Goal: Transaction & Acquisition: Purchase product/service

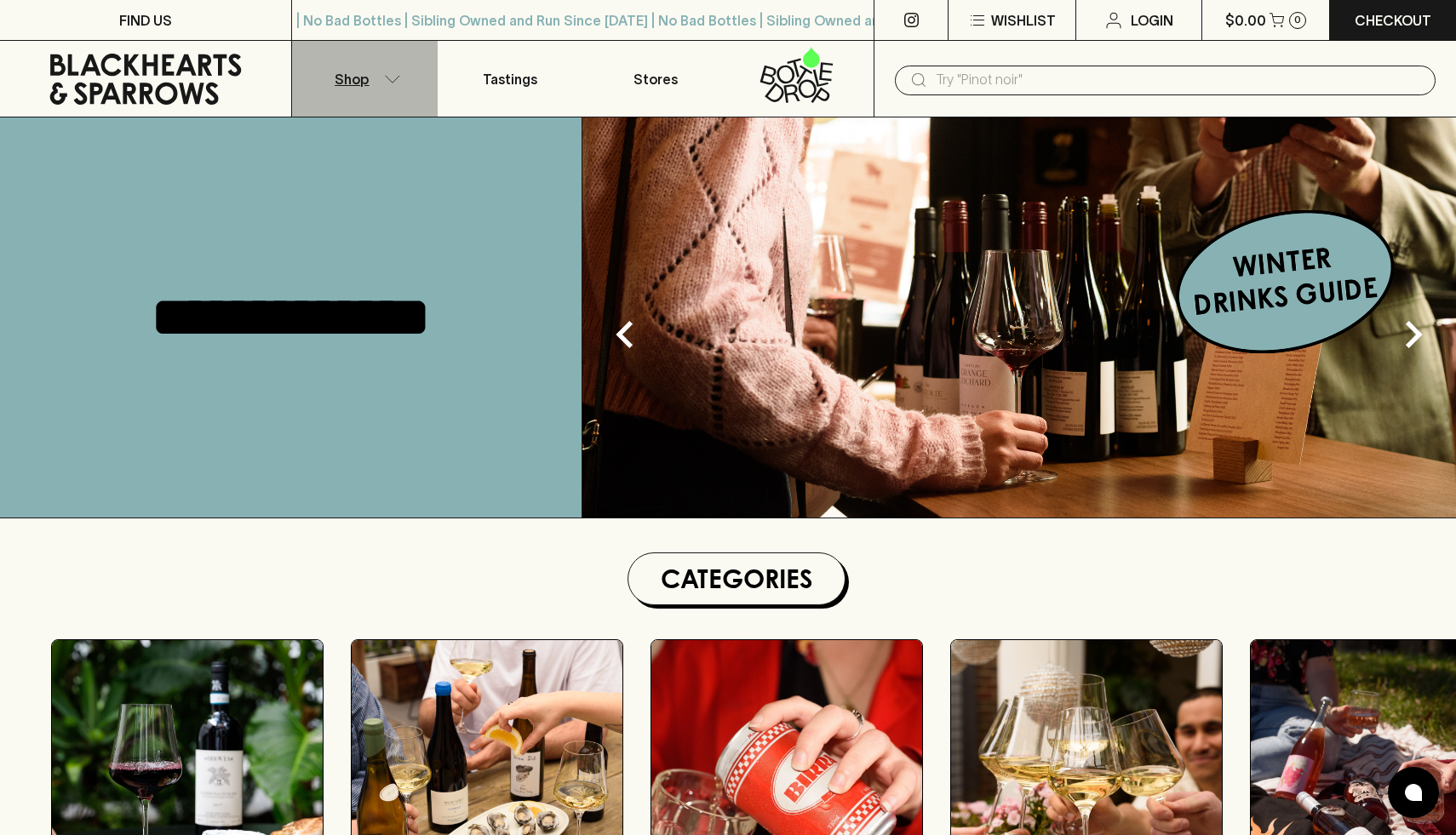
click at [399, 75] on icon "button" at bounding box center [392, 79] width 17 height 9
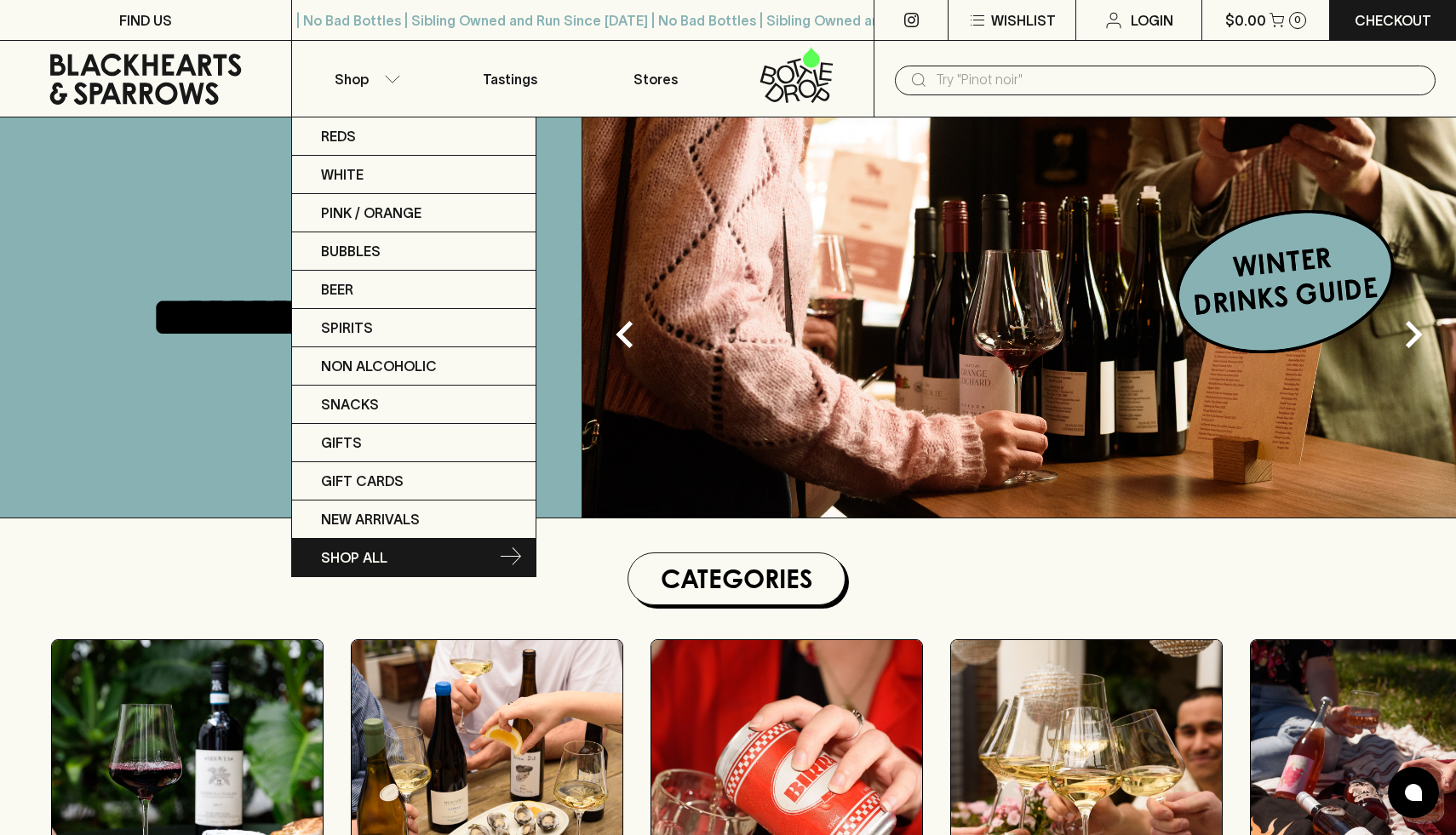
click at [372, 564] on p "SHOP ALL" at bounding box center [354, 557] width 67 height 20
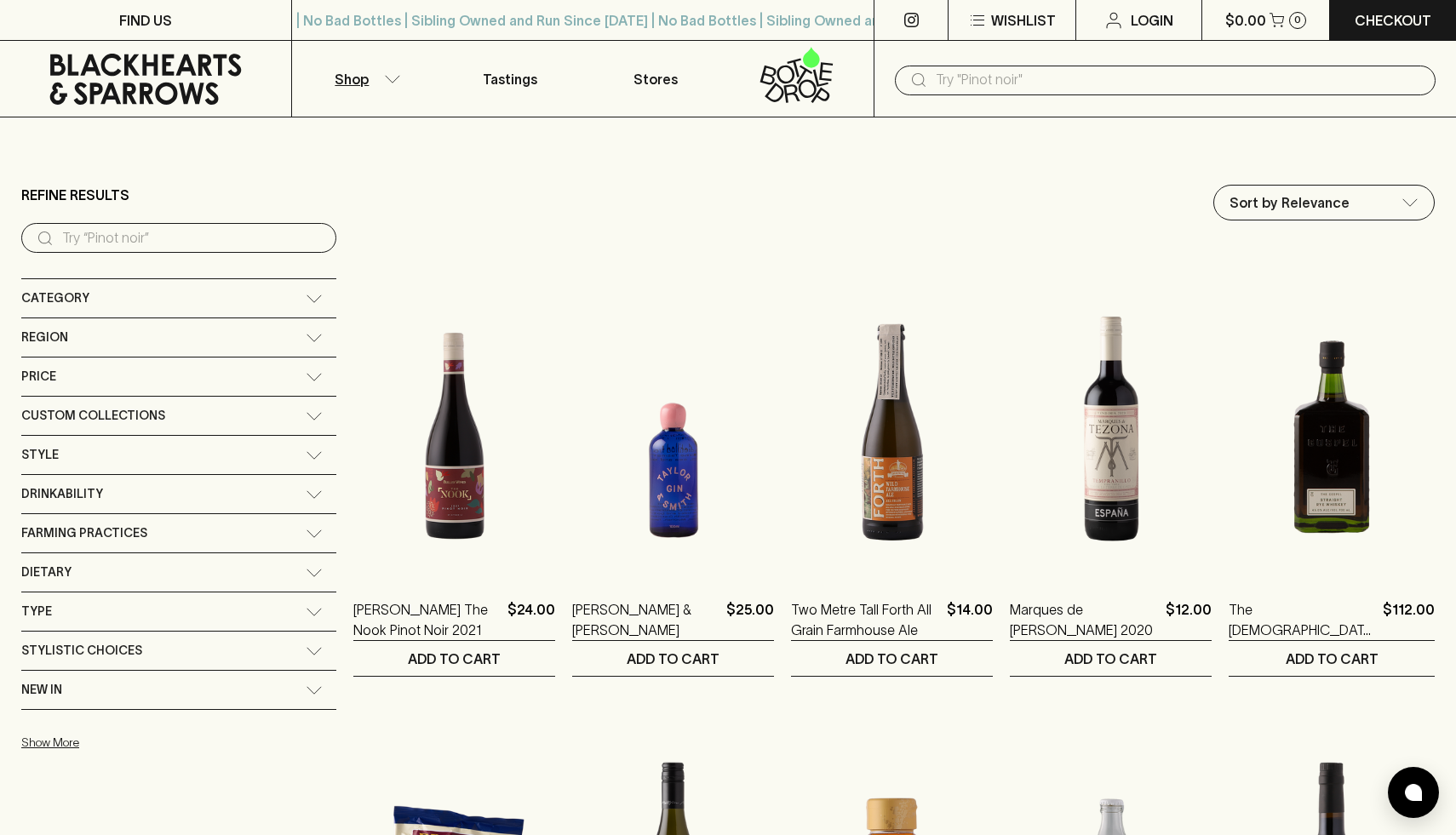
click at [128, 233] on input "search" at bounding box center [192, 238] width 261 height 27
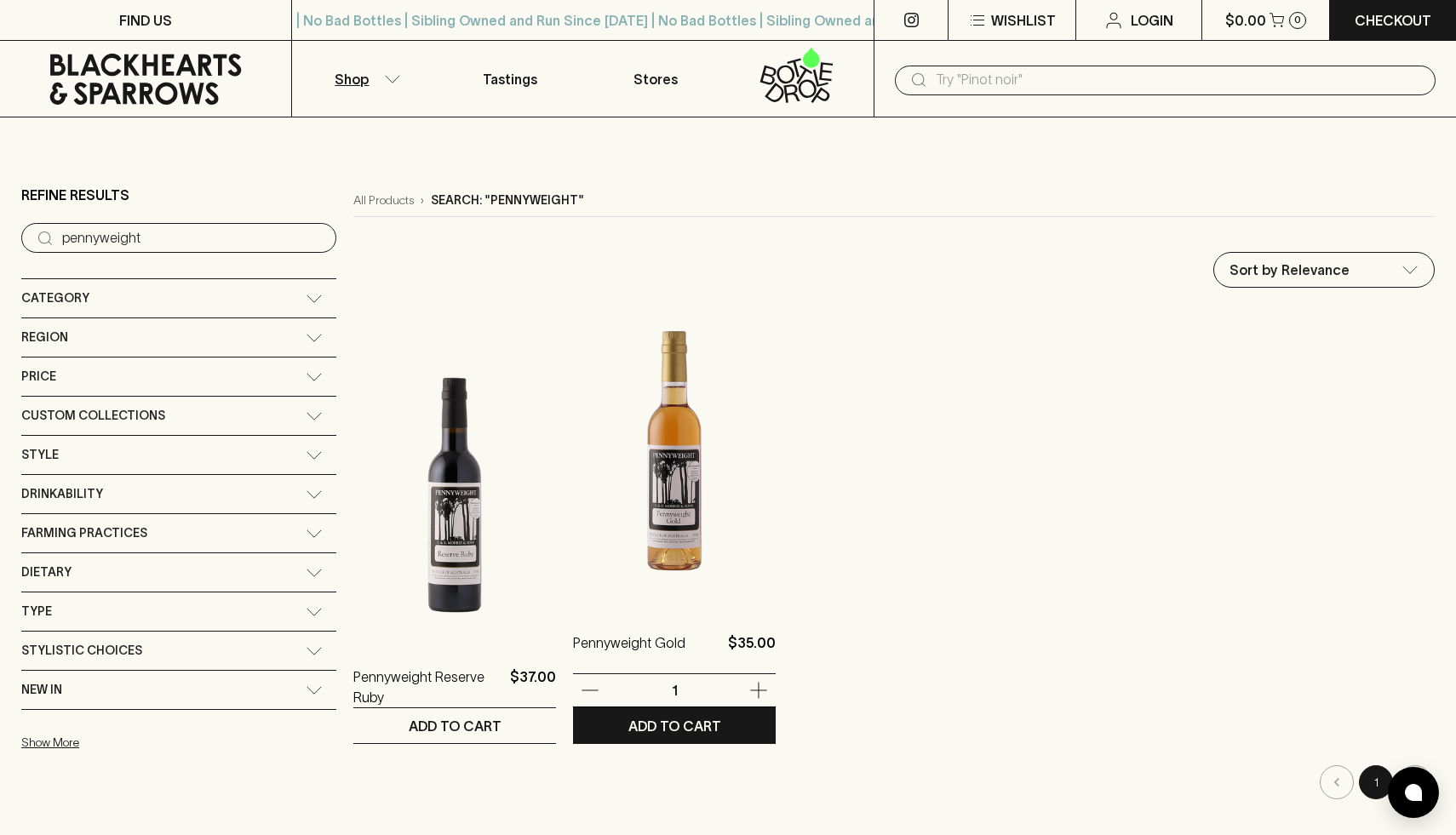
type input "pennyweight"
click at [691, 447] on img at bounding box center [674, 458] width 203 height 298
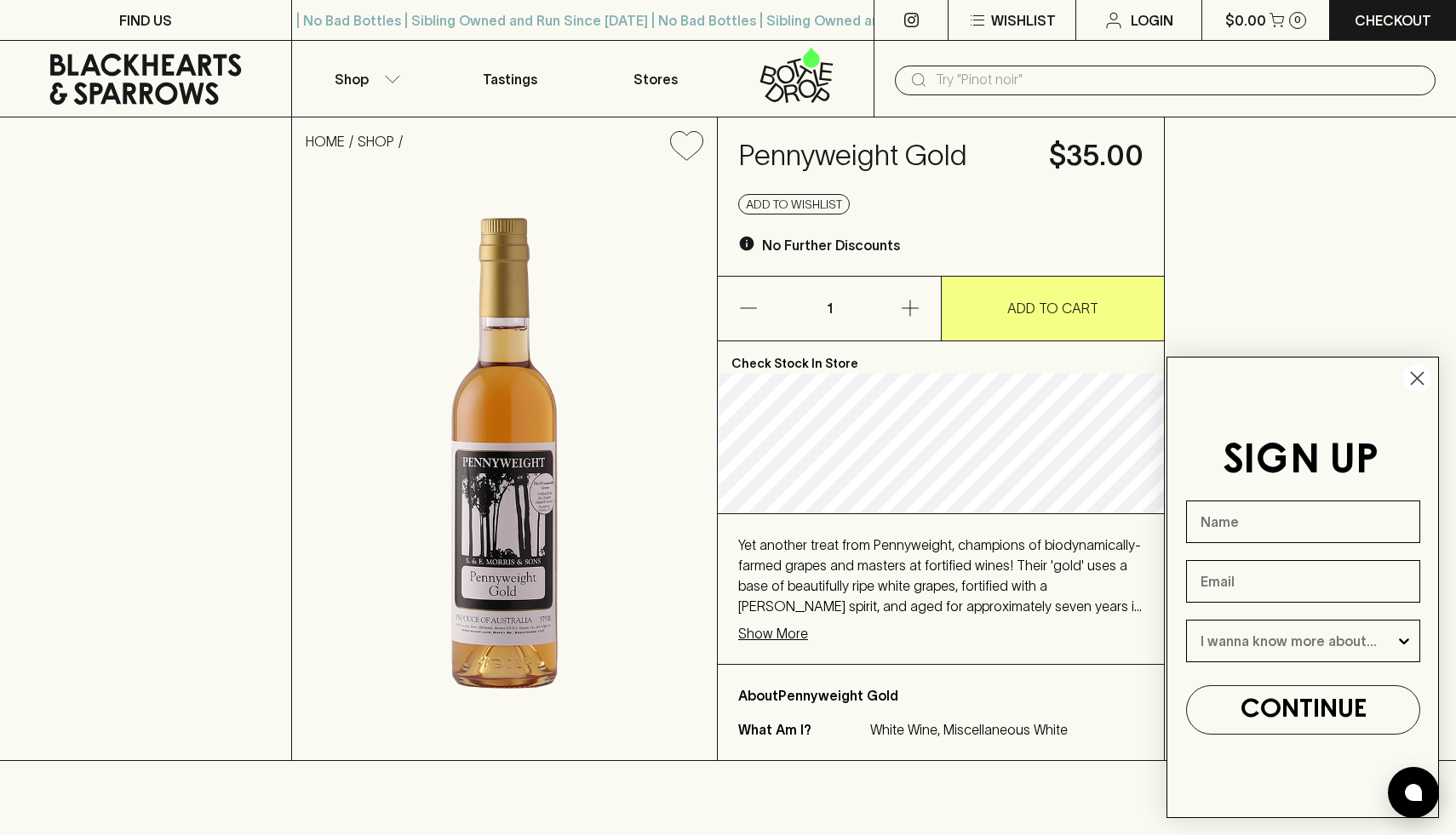
click at [1408, 375] on circle "Close dialog" at bounding box center [1417, 379] width 28 height 28
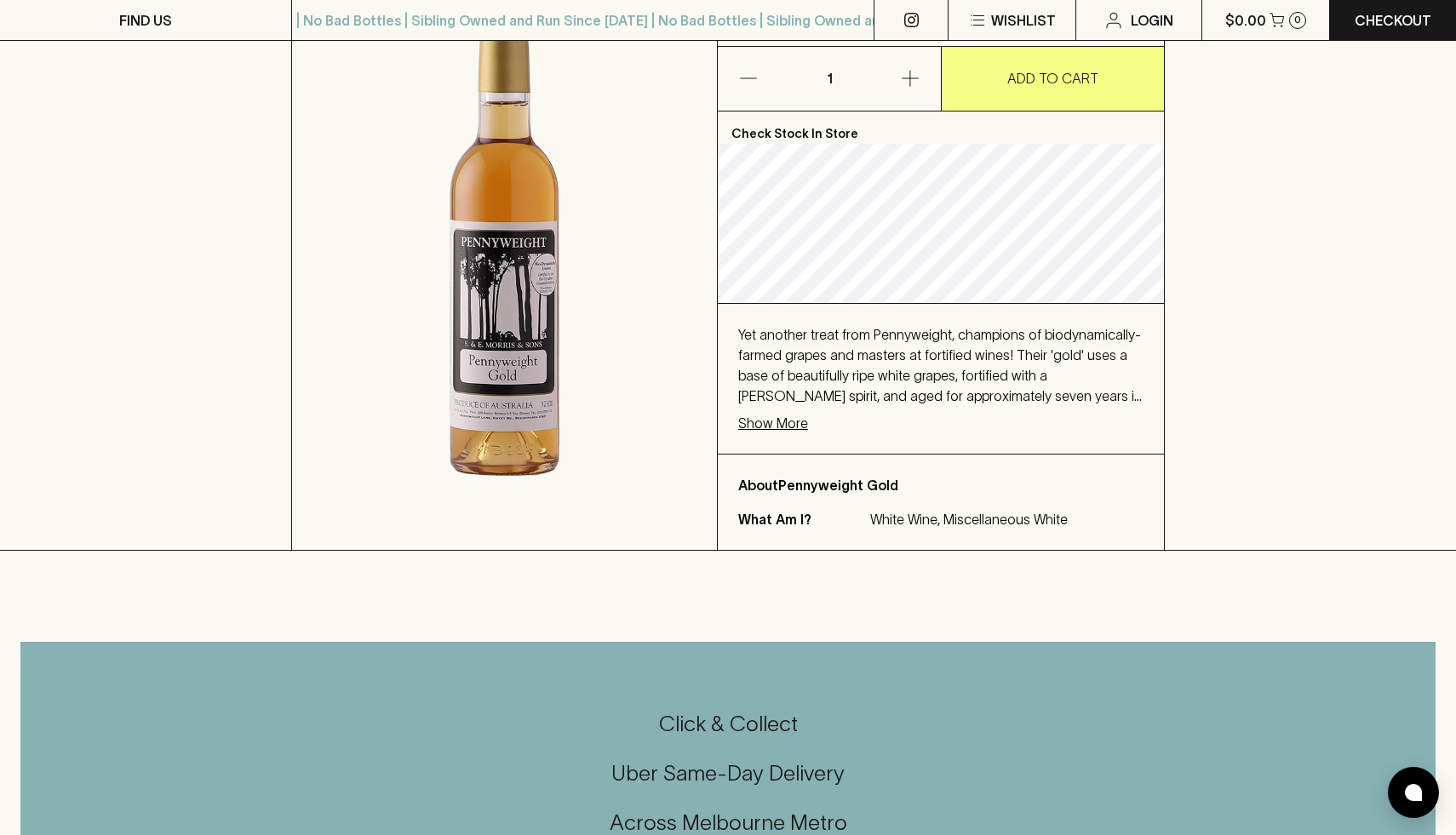
scroll to position [225, 0]
